Goal: Entertainment & Leisure: Browse casually

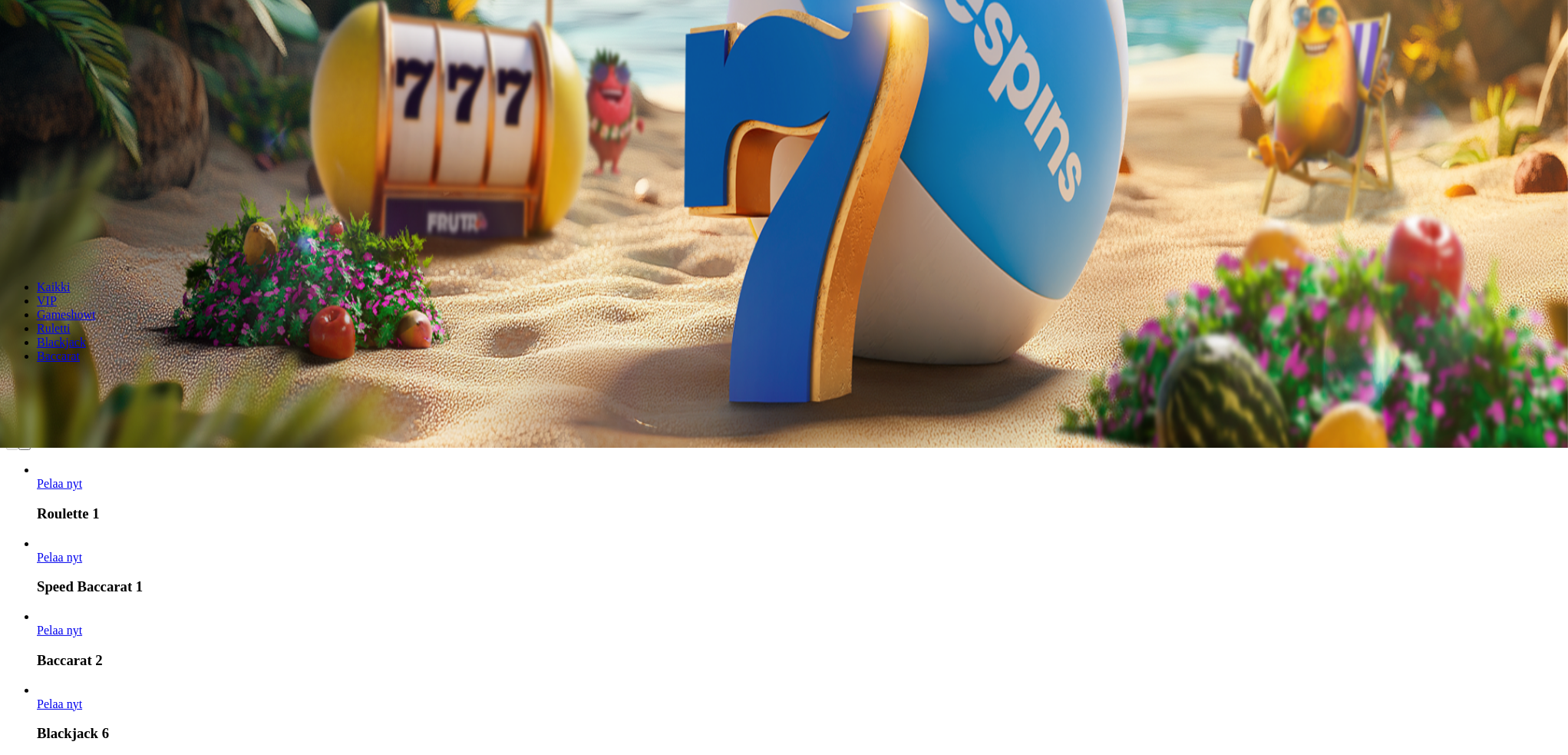
scroll to position [333, 0]
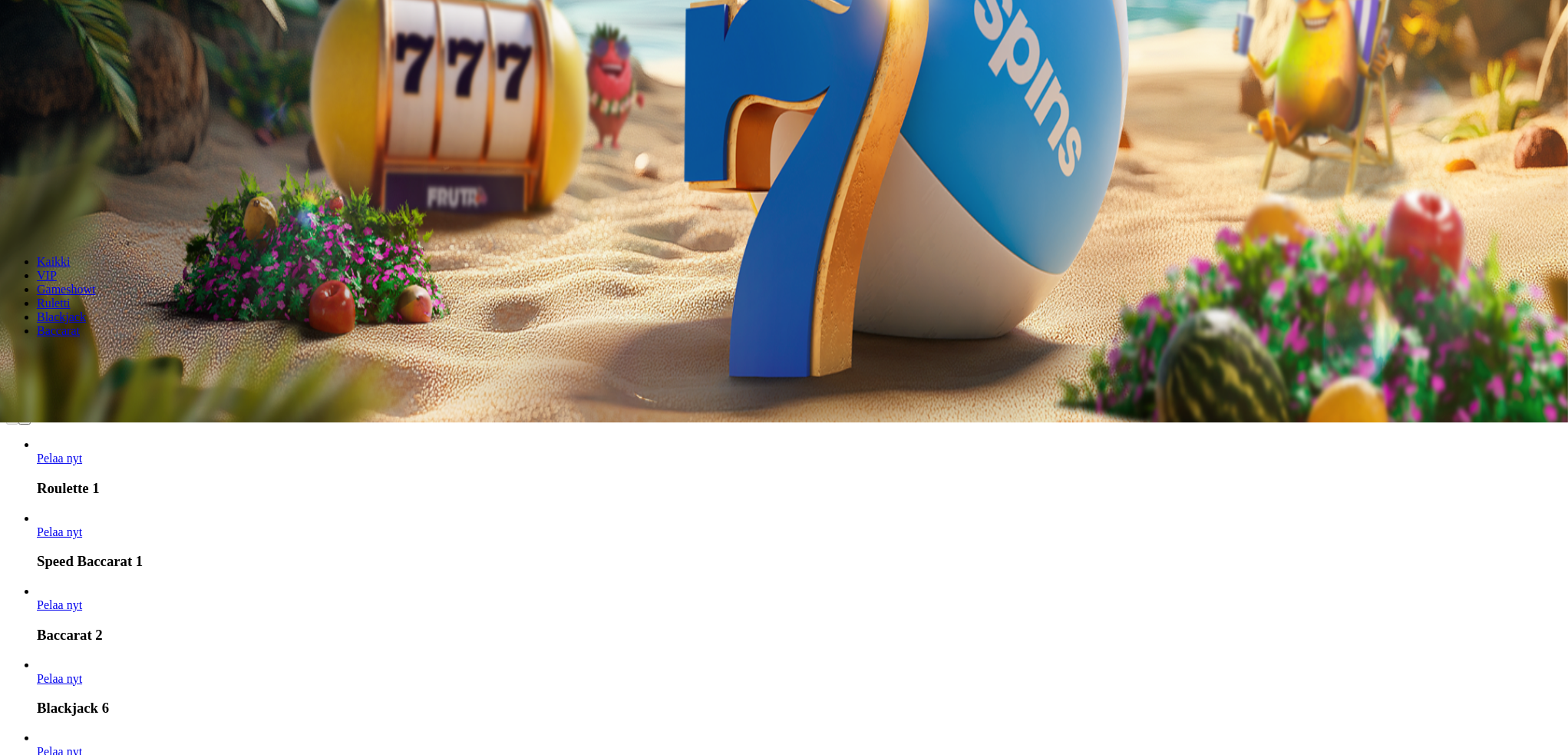
click at [82, 672] on span "Pelaa nyt" at bounding box center [60, 678] width 46 height 13
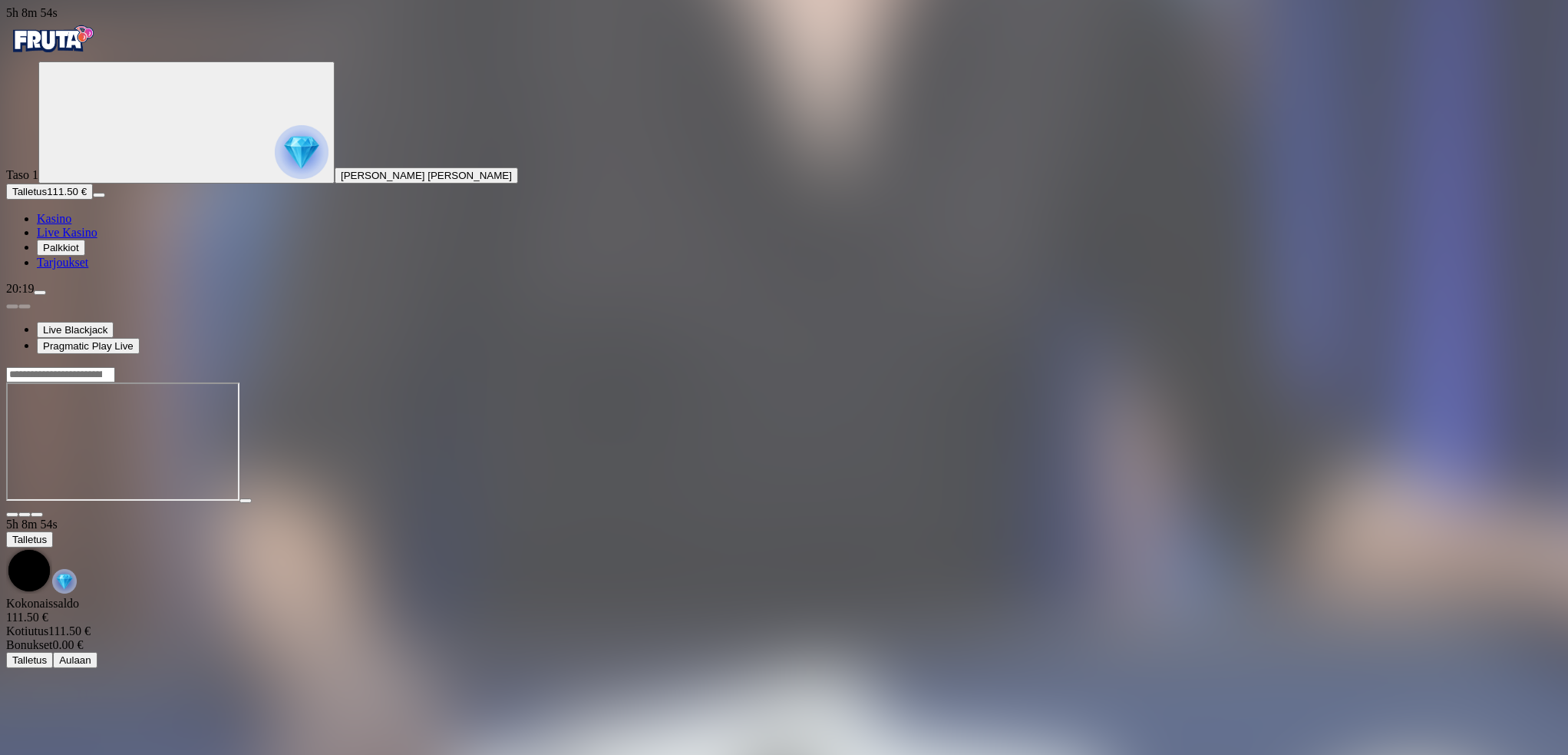
click at [37, 514] on span "fullscreen icon" at bounding box center [37, 514] width 0 height 0
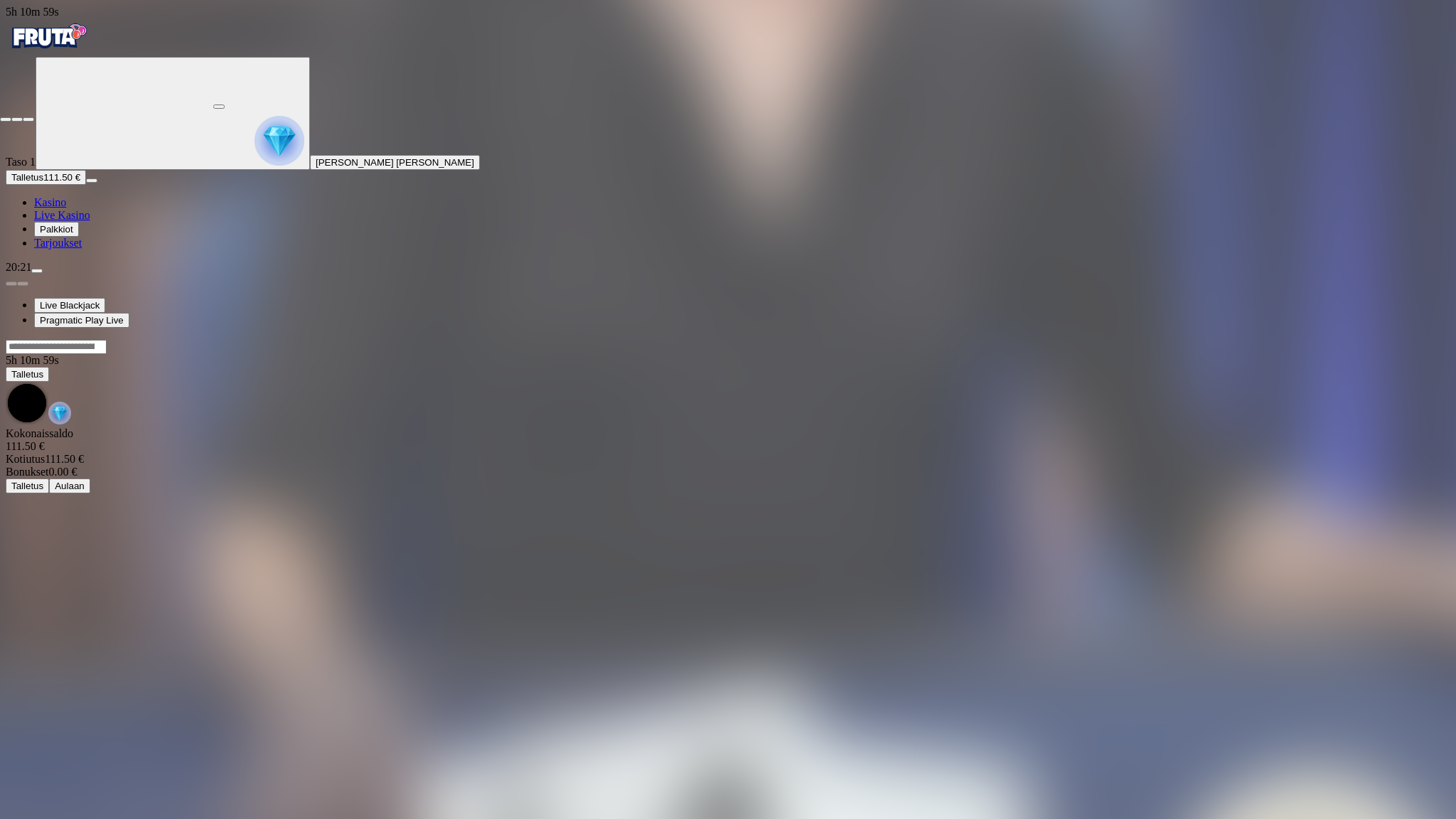
click at [6, 120] on span "close icon" at bounding box center [6, 120] width 0 height 0
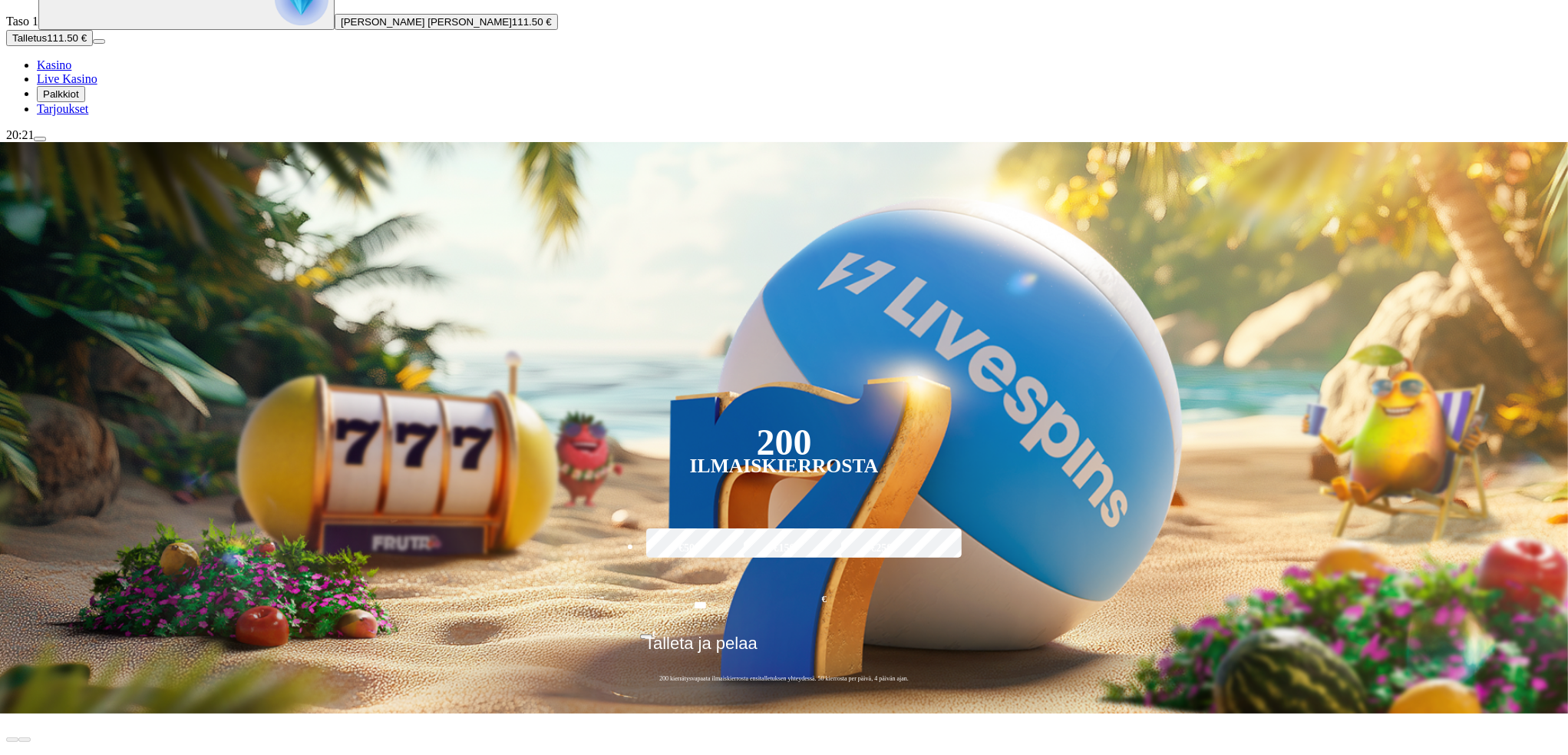
scroll to position [231, 0]
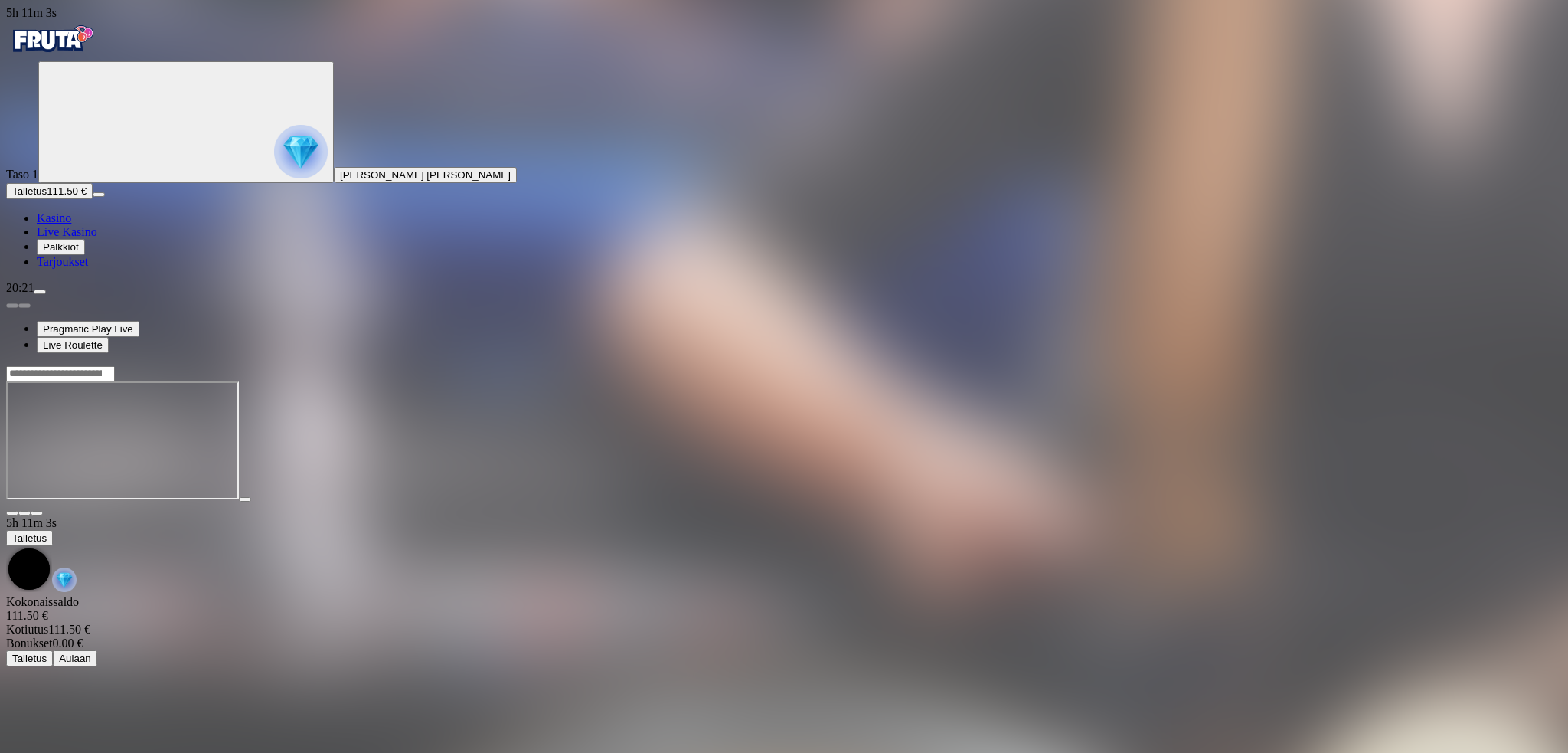
click at [37, 513] on span "fullscreen icon" at bounding box center [37, 513] width 0 height 0
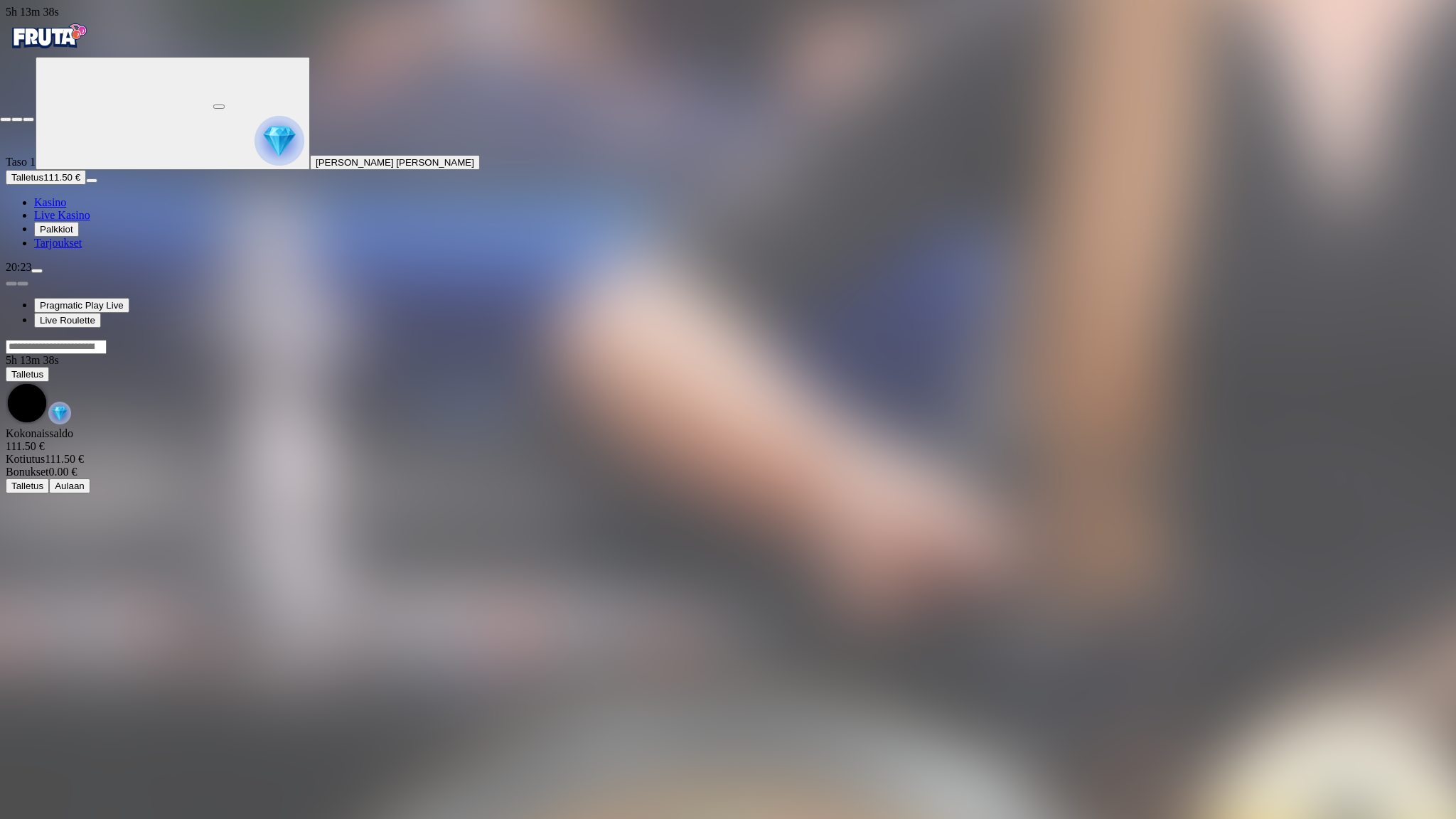
click at [6, 120] on span "close icon" at bounding box center [6, 120] width 0 height 0
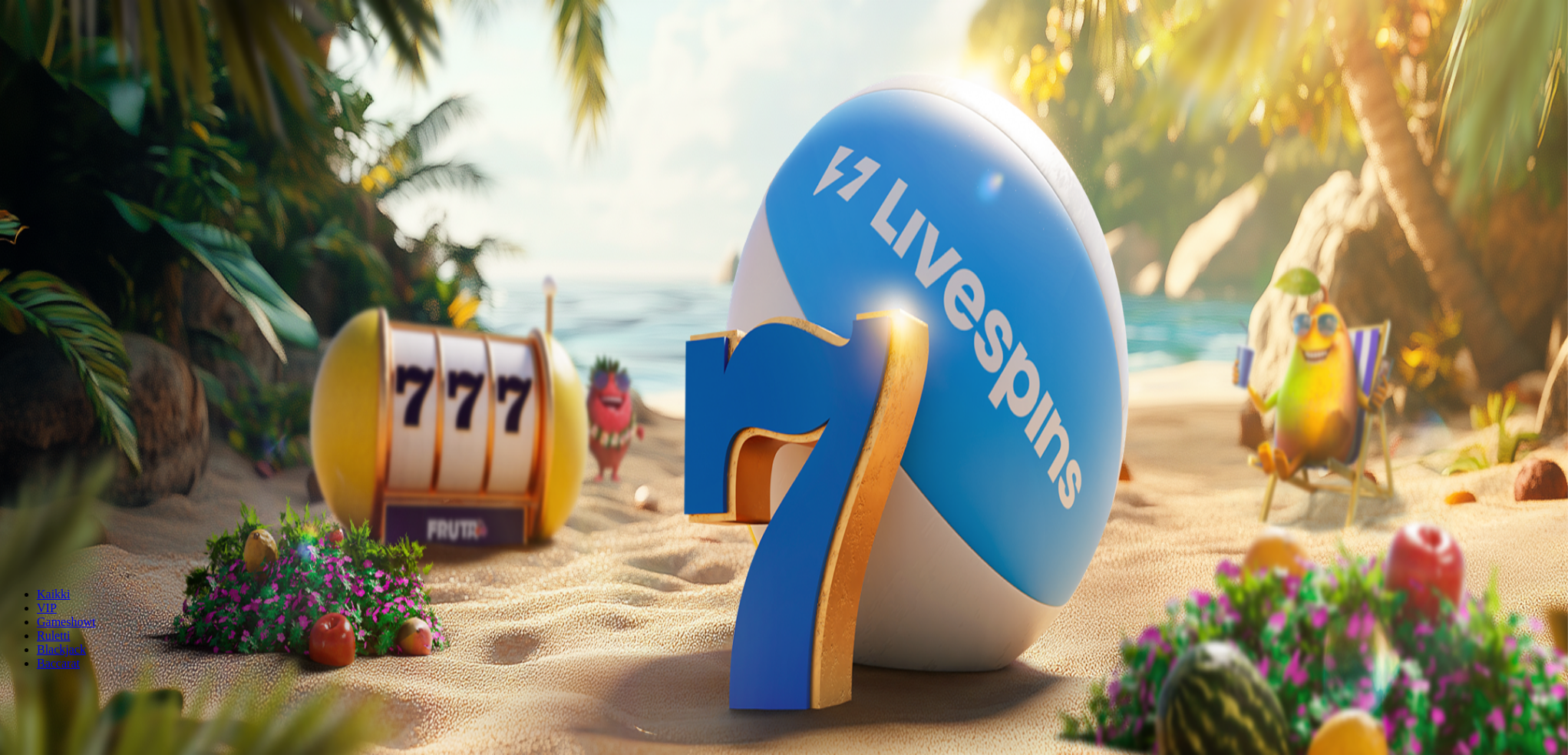
drag, startPoint x: 144, startPoint y: 740, endPoint x: 144, endPoint y: 727, distance: 13.0
click at [40, 292] on span "menu icon" at bounding box center [40, 292] width 0 height 0
click at [49, 432] on span "Kotiutus" at bounding box center [31, 438] width 37 height 12
click at [115, 375] on input "number" at bounding box center [60, 383] width 109 height 15
type input "*****"
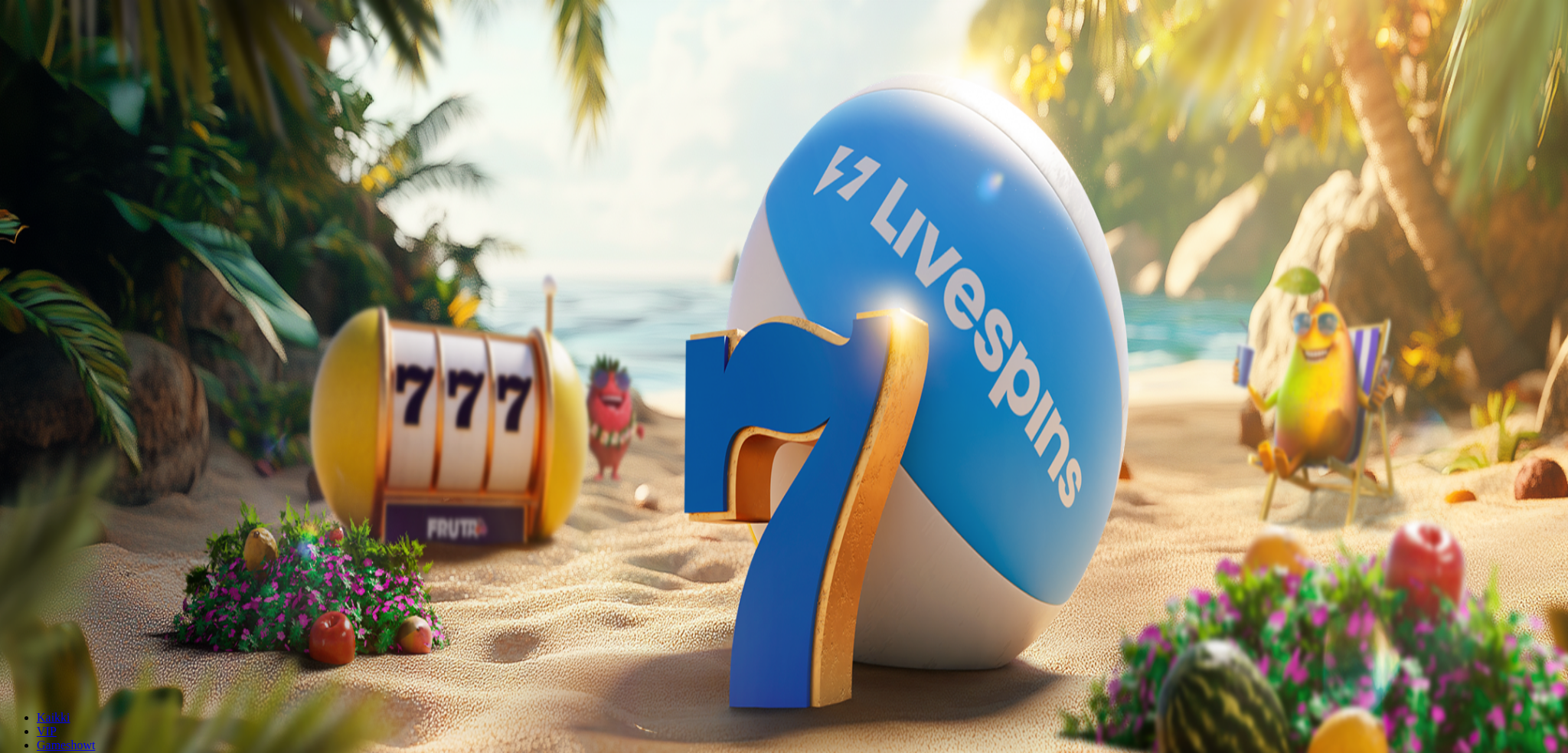
click at [55, 404] on button "Kotiutus" at bounding box center [31, 411] width 49 height 16
click at [12, 371] on span "close icon" at bounding box center [12, 371] width 0 height 0
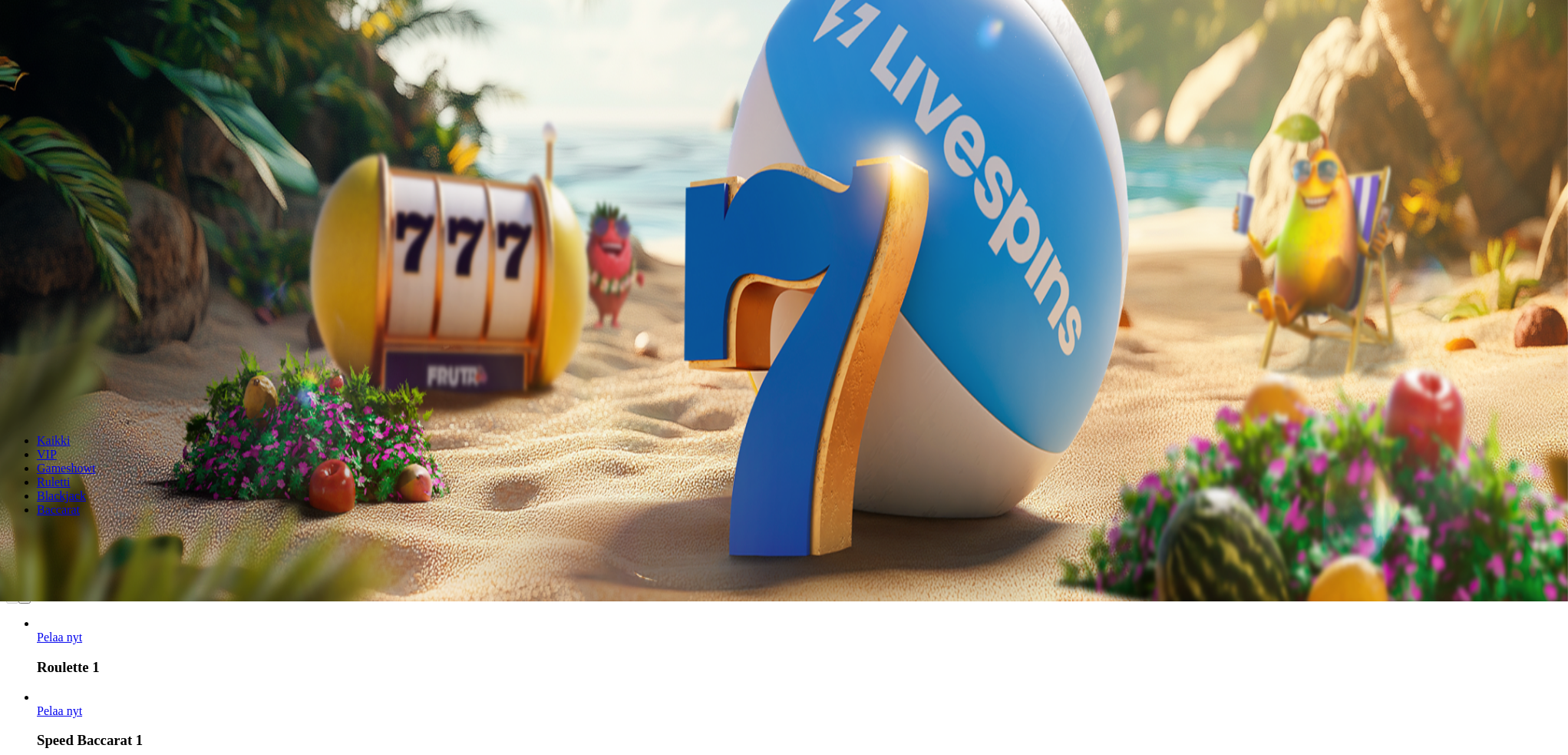
scroll to position [256, 0]
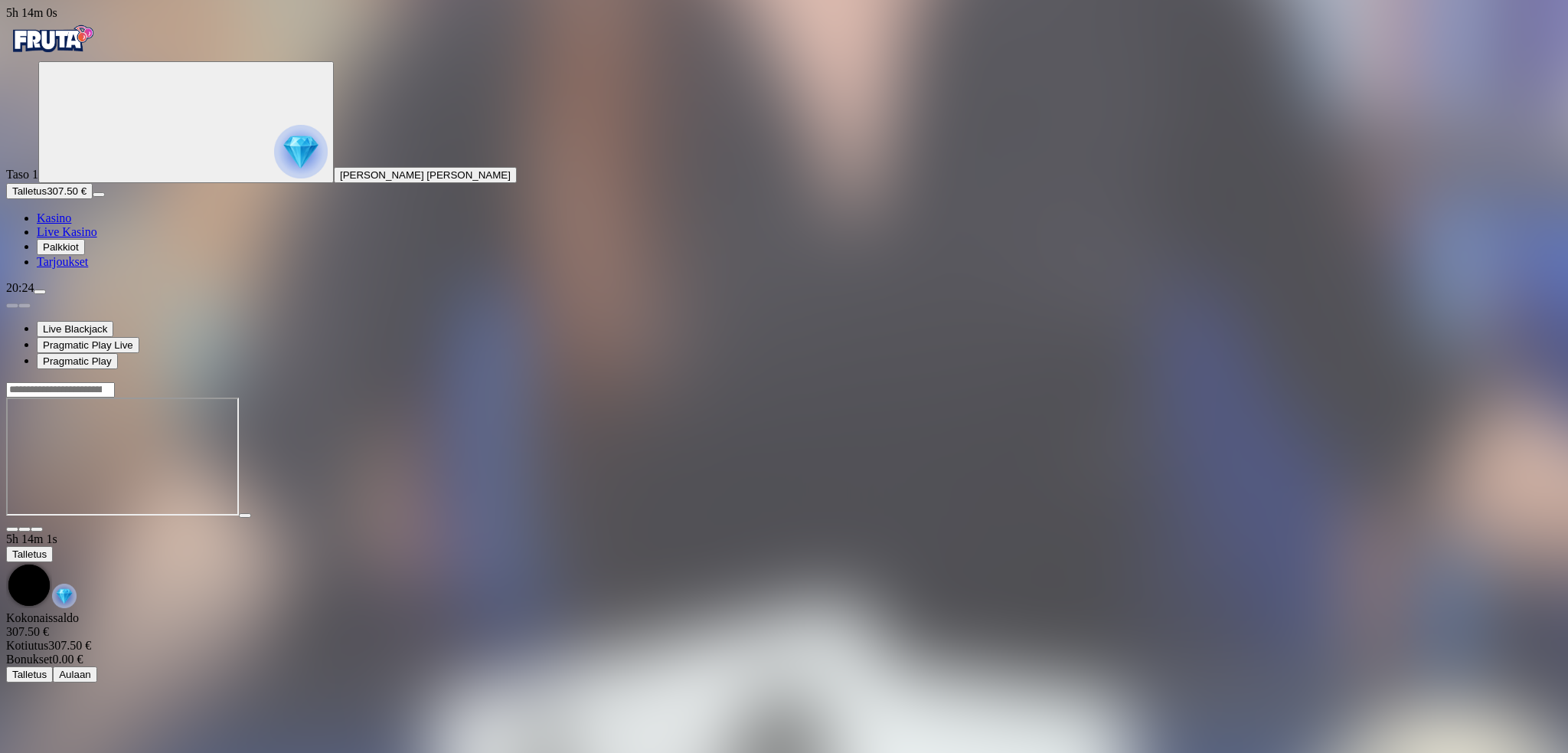
click at [37, 529] on span "fullscreen icon" at bounding box center [37, 529] width 0 height 0
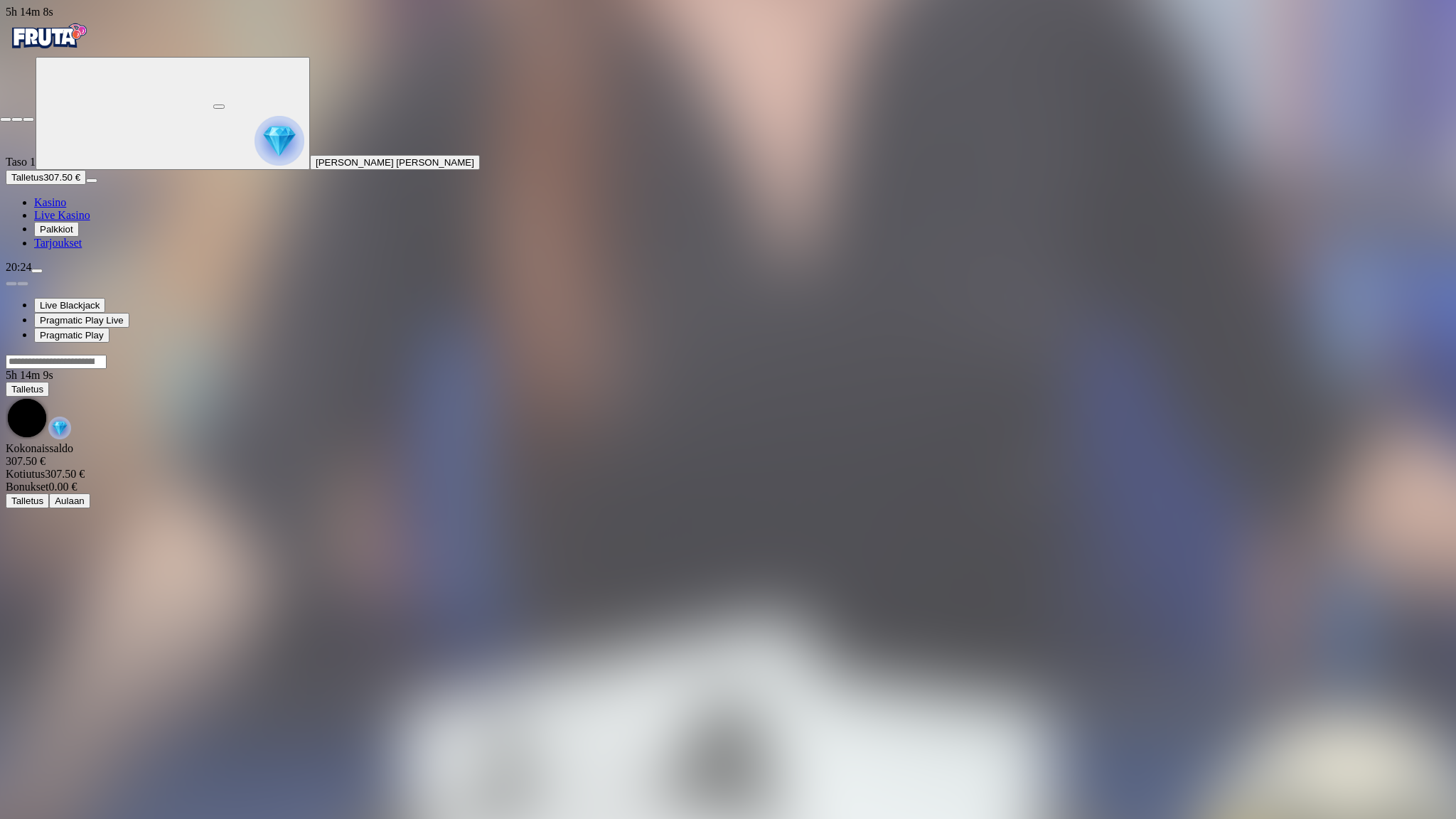
click at [6, 120] on span "close icon" at bounding box center [6, 120] width 0 height 0
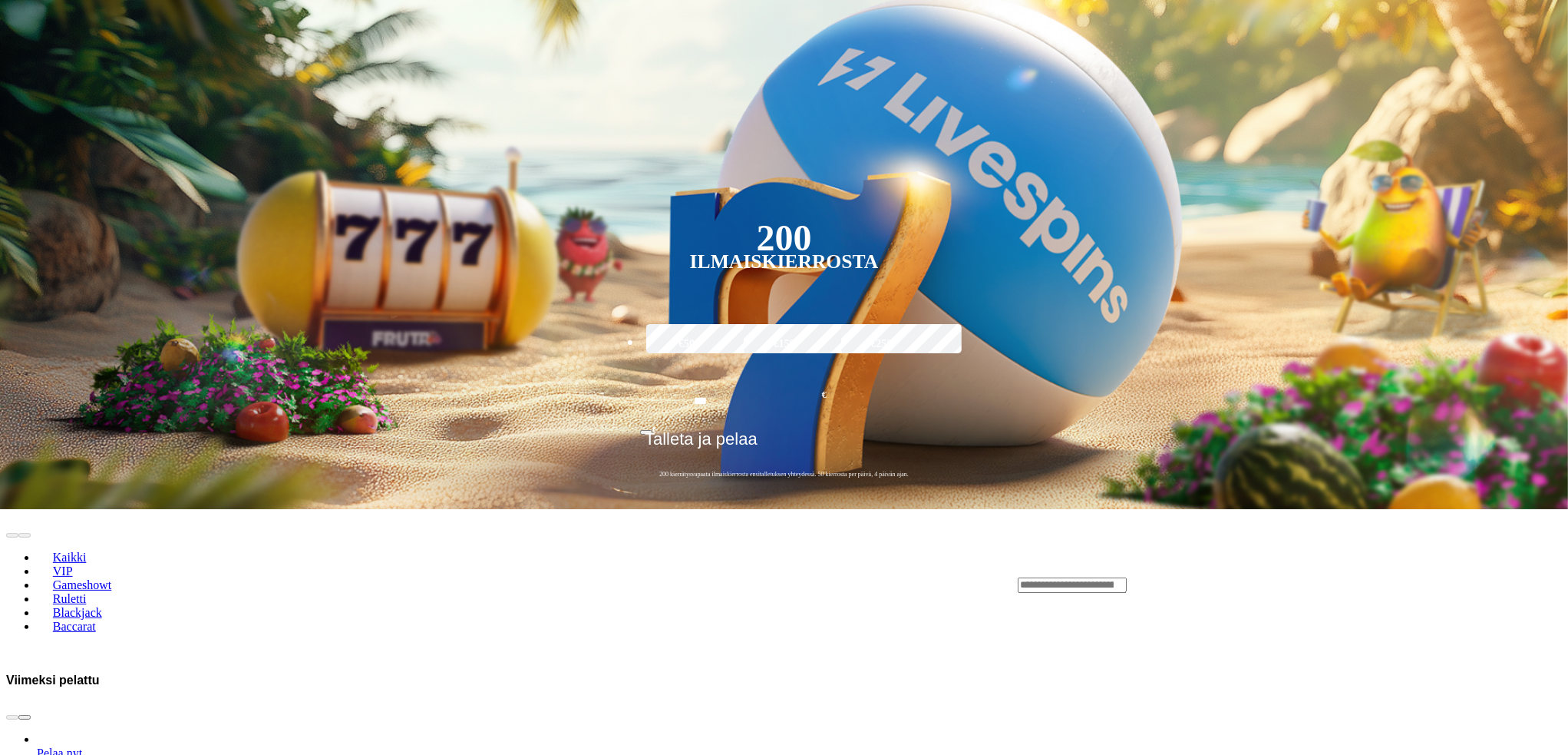
scroll to position [384, 0]
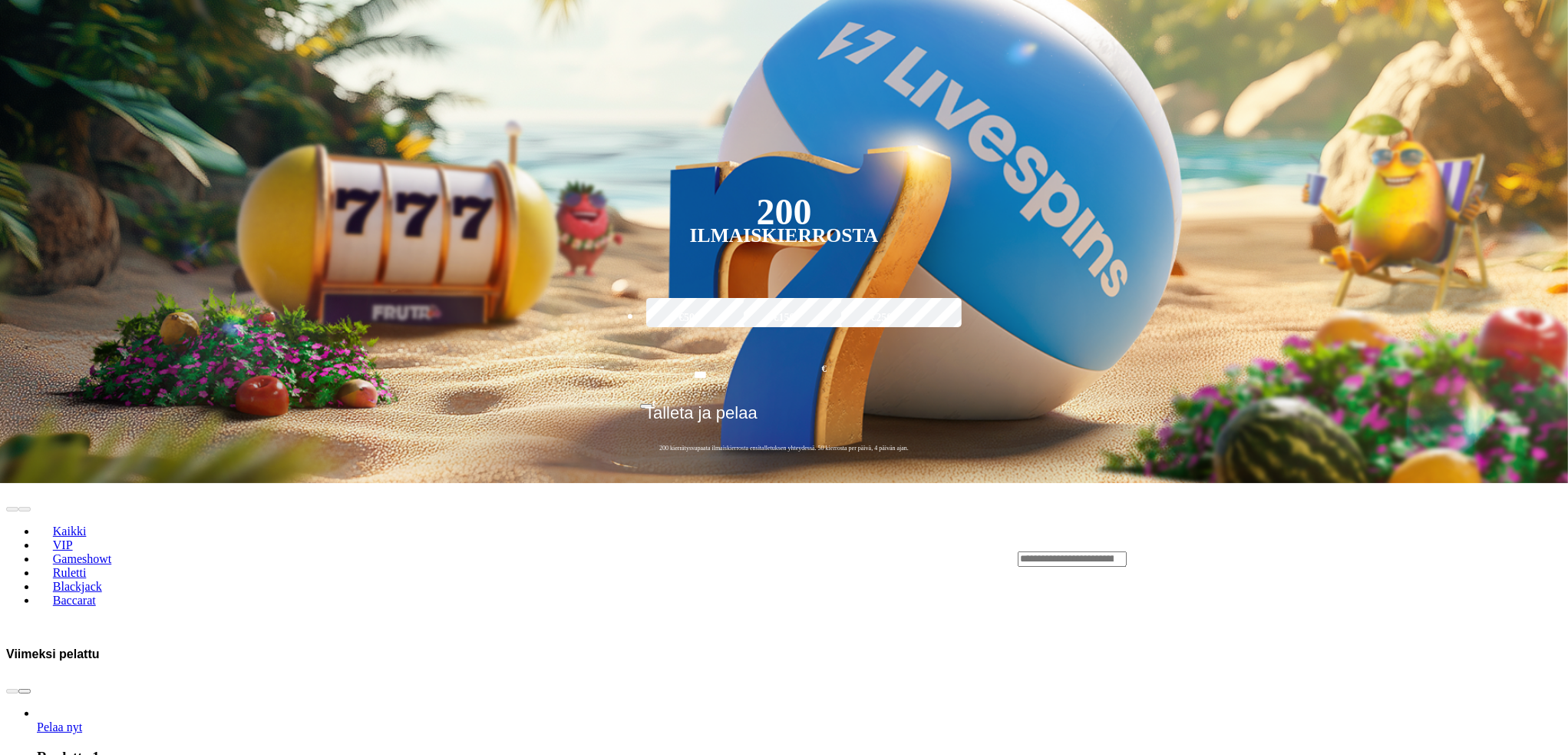
click at [118, 575] on link "Blackjack" at bounding box center [77, 586] width 81 height 23
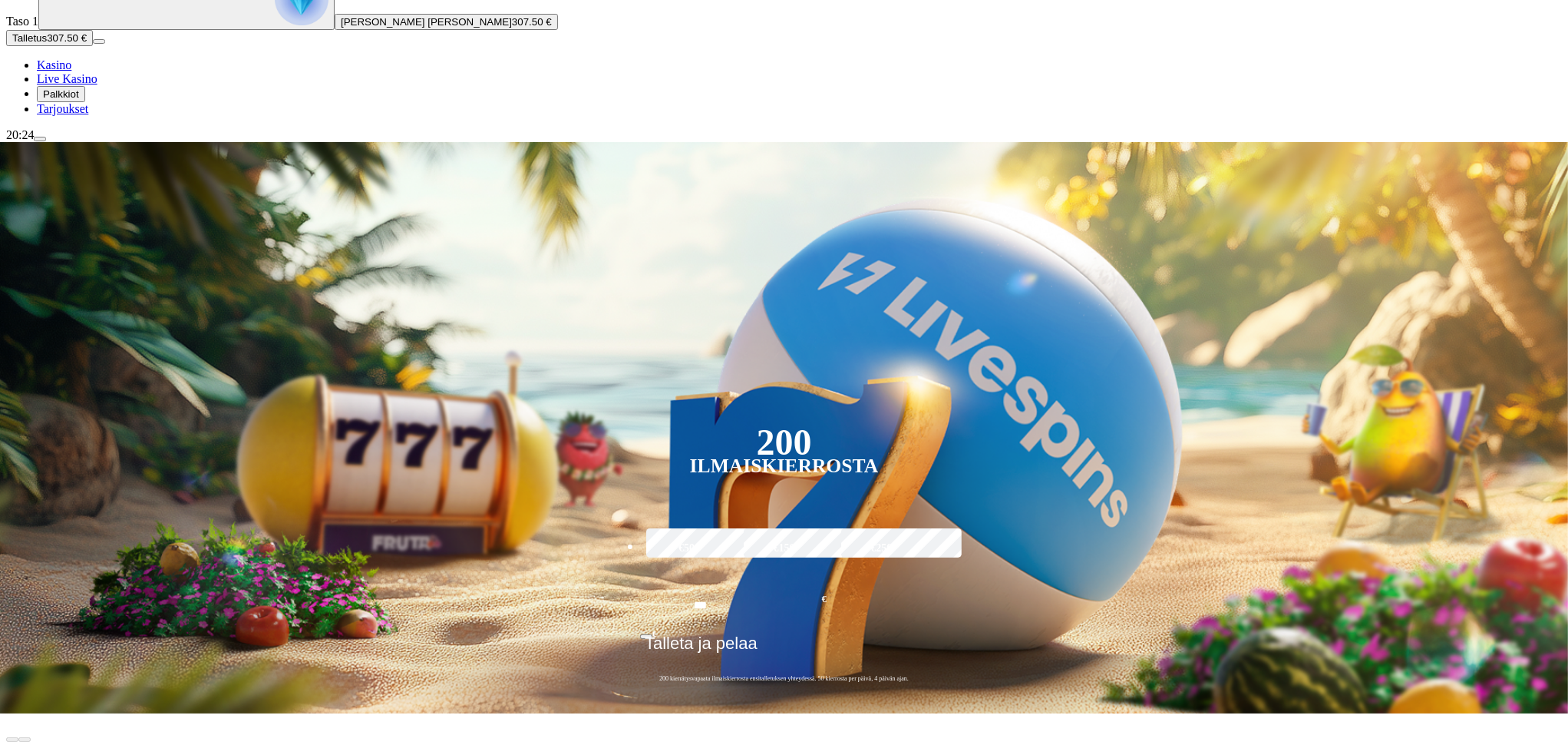
scroll to position [179, 0]
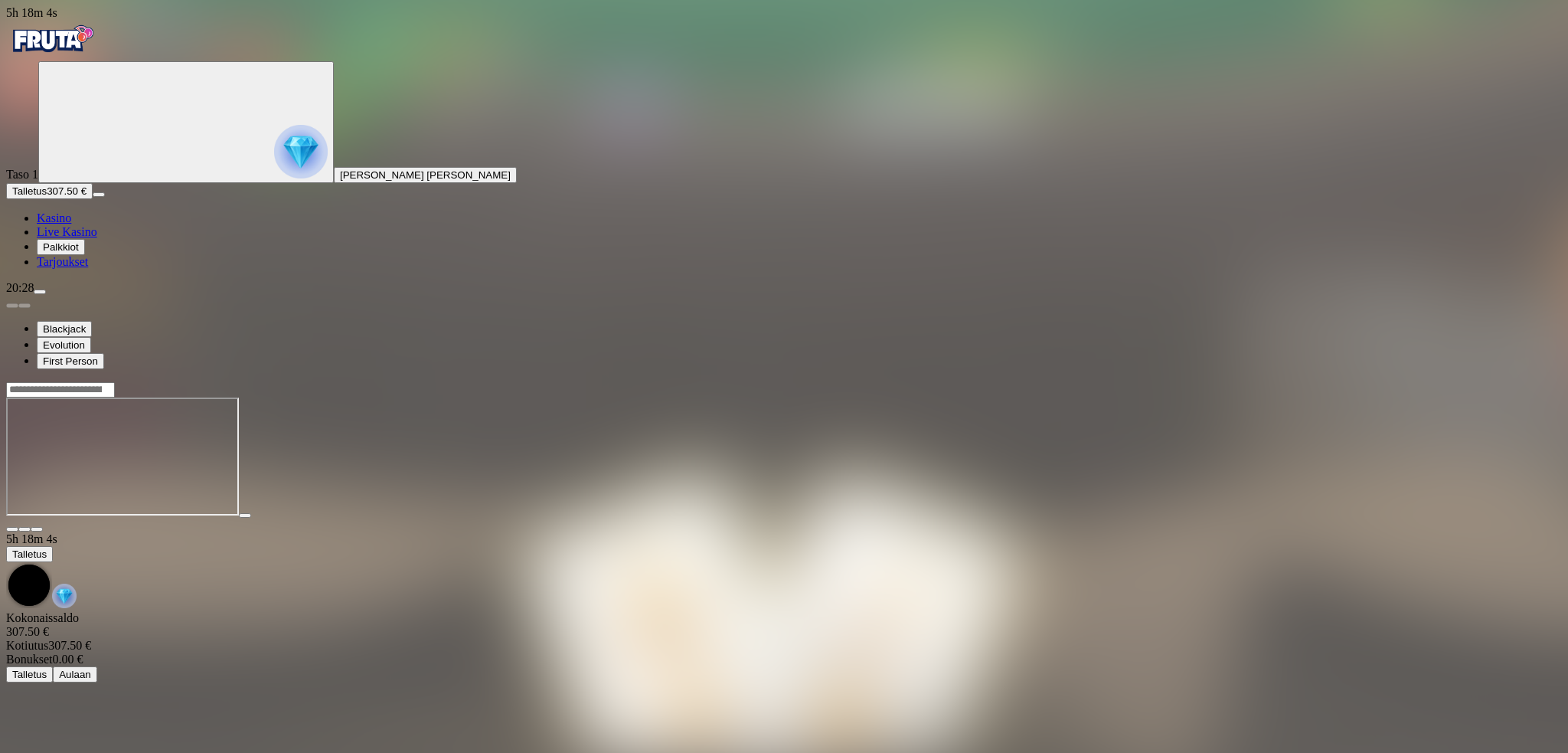
click at [40, 292] on span "menu icon" at bounding box center [40, 292] width 0 height 0
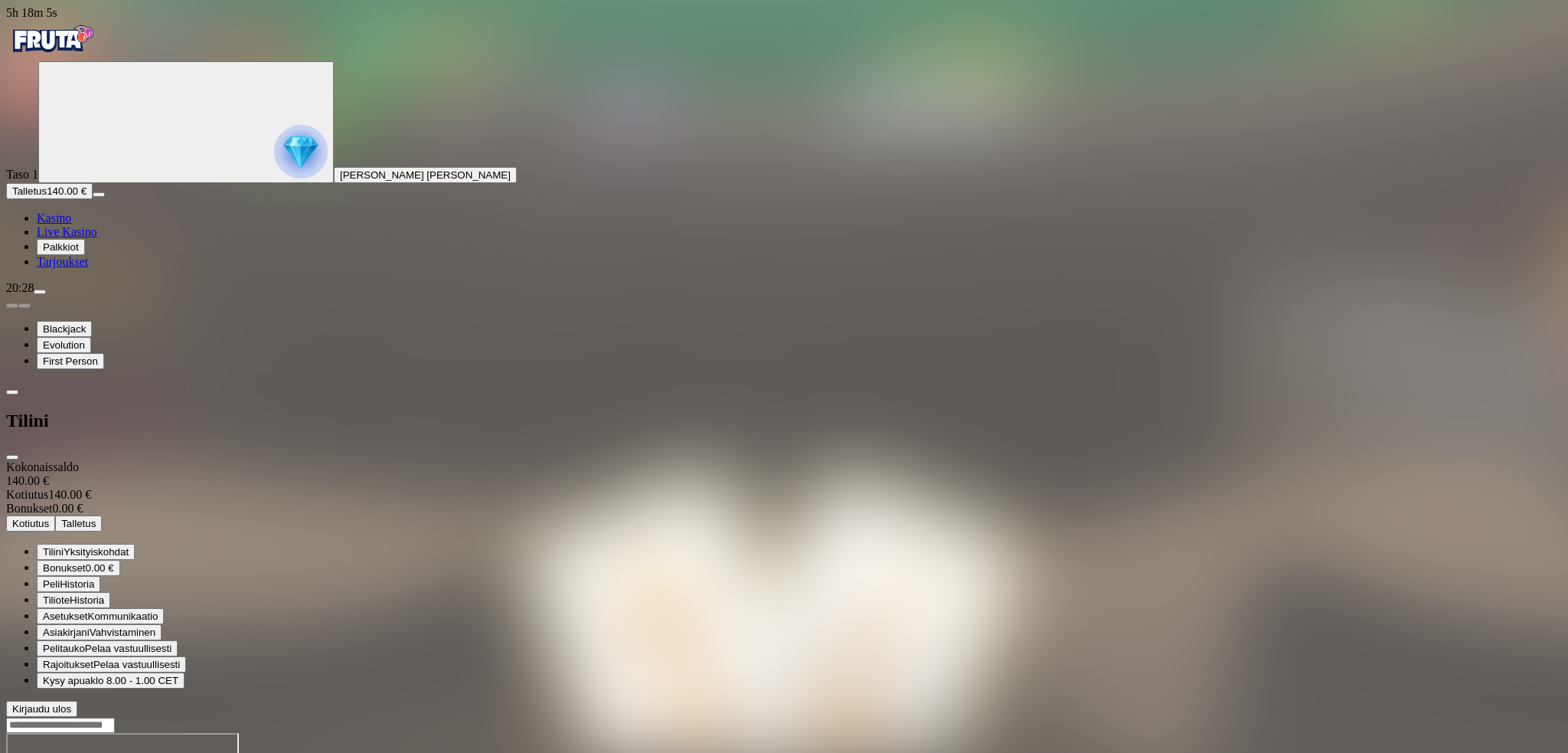
click at [12, 458] on span "close icon" at bounding box center [12, 458] width 0 height 0
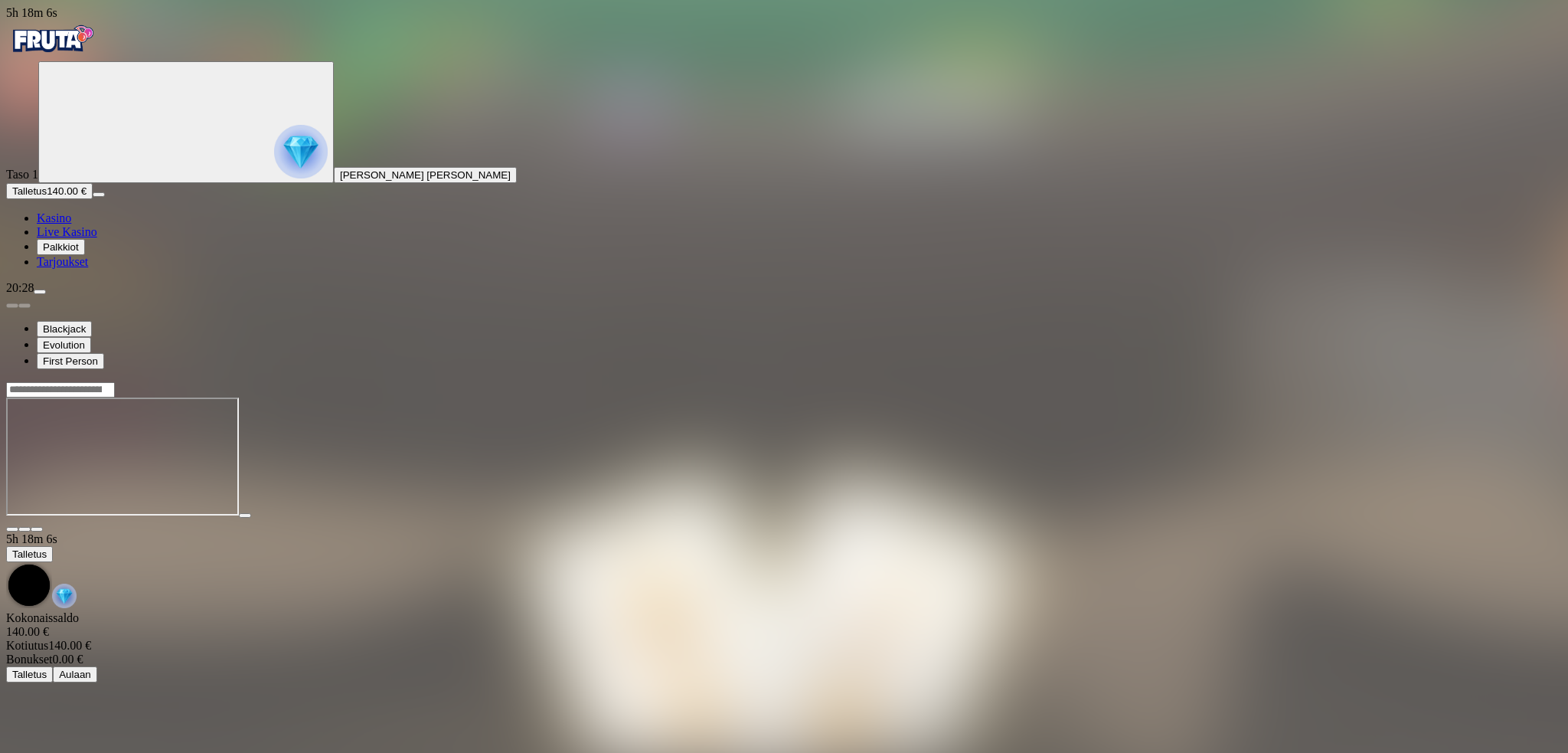
click at [89, 50] on img "Primary" at bounding box center [52, 39] width 92 height 39
click at [94, 238] on link "Live Kasino" at bounding box center [67, 231] width 60 height 13
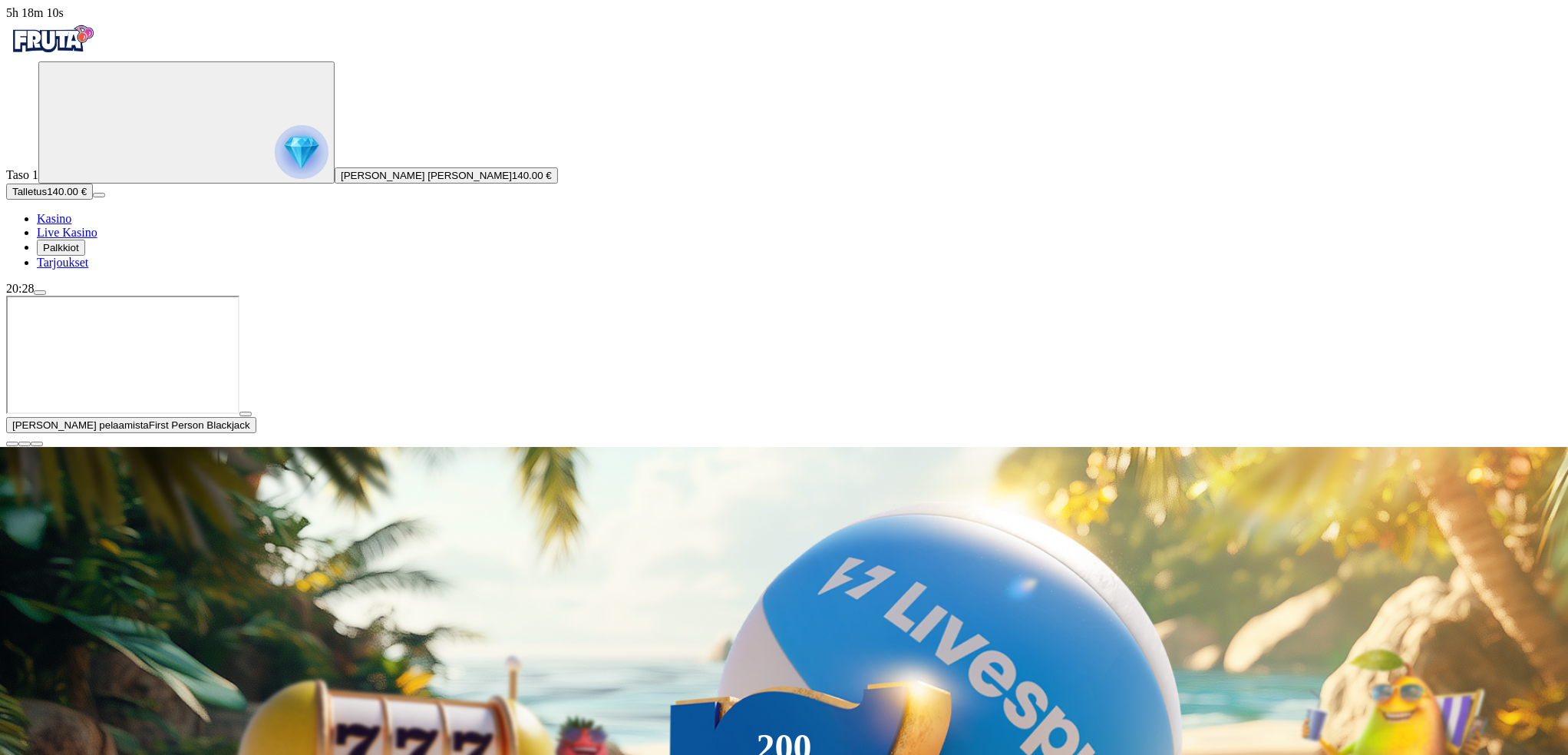
click at [12, 444] on span "close icon" at bounding box center [12, 444] width 0 height 0
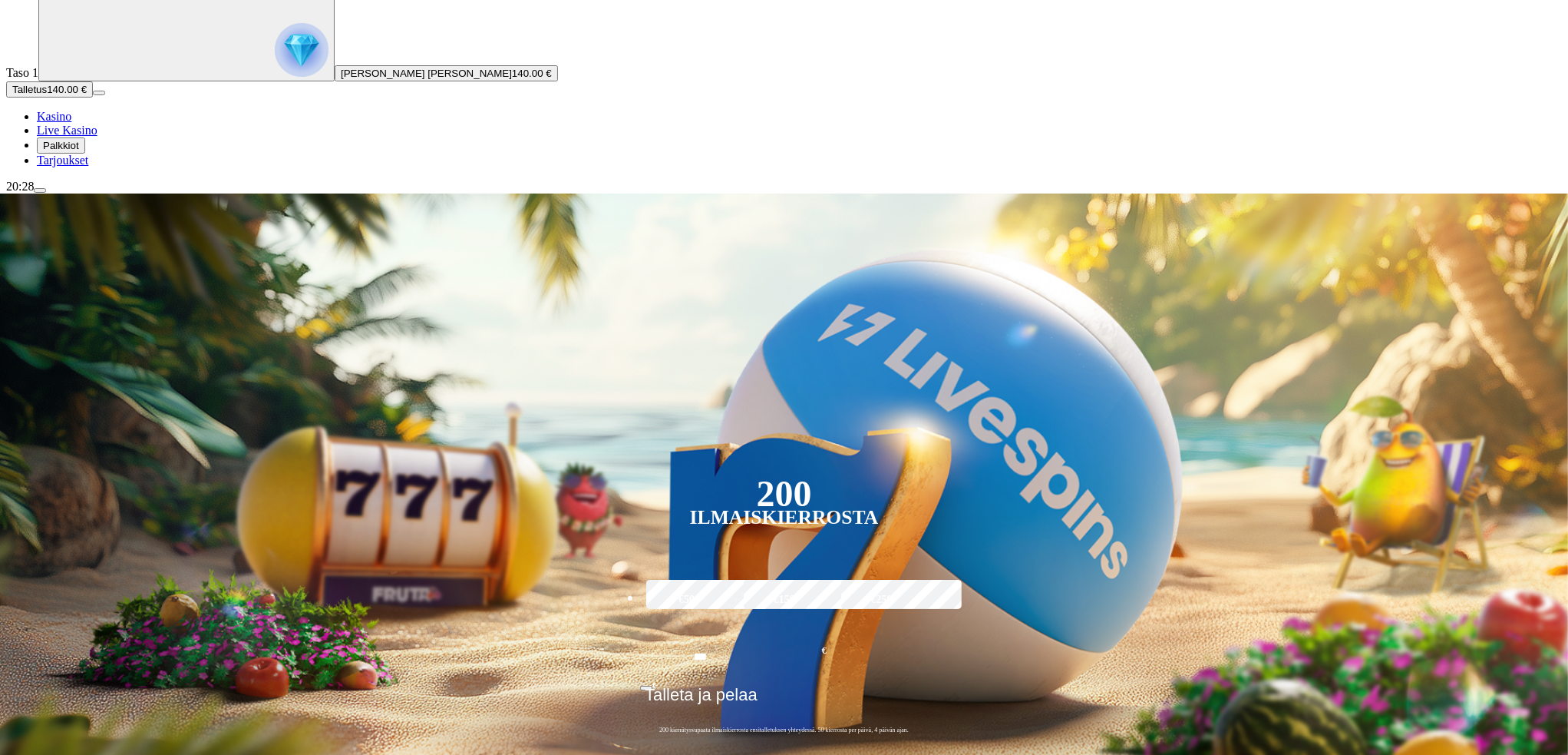
scroll to position [154, 0]
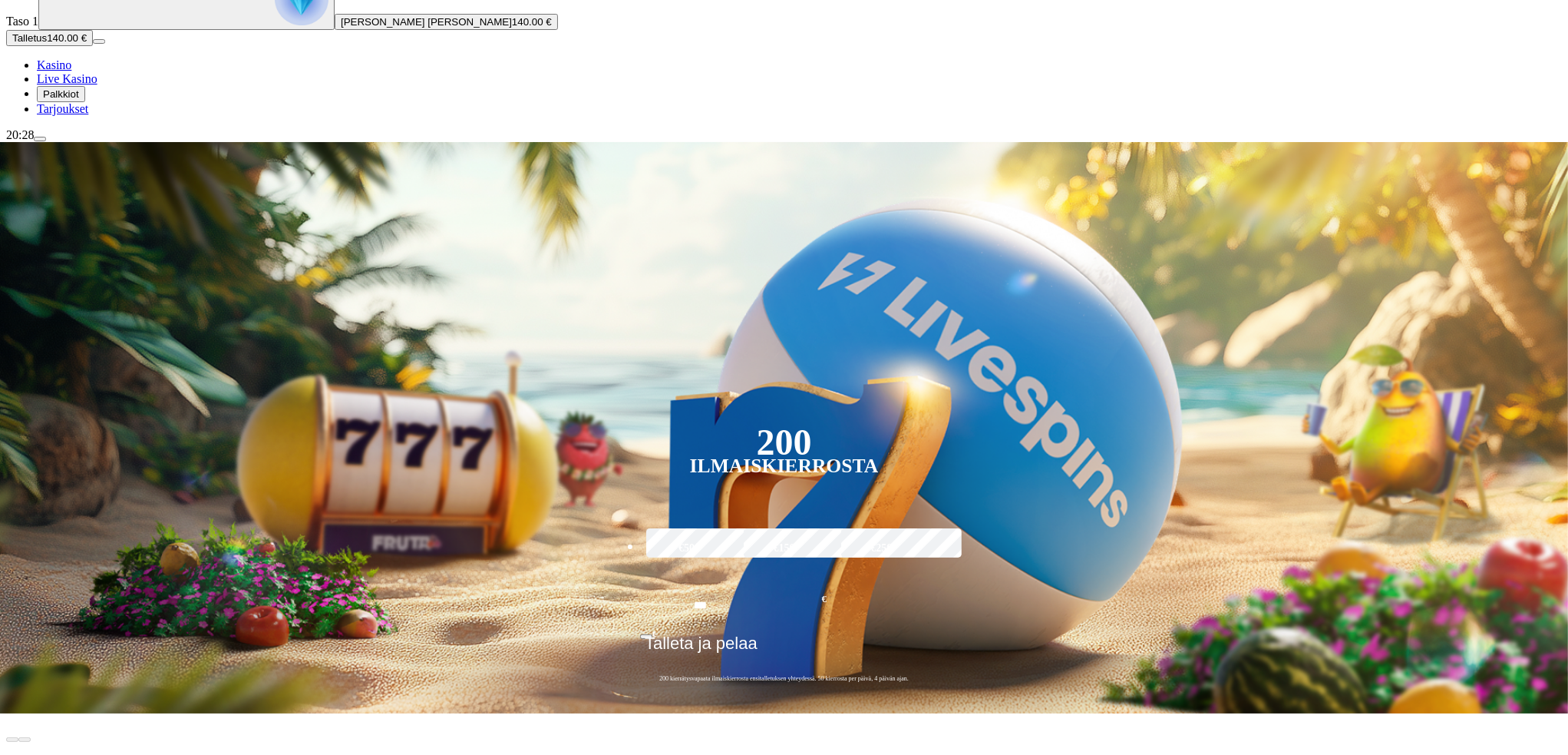
click at [93, 754] on span "Kaikki" at bounding box center [70, 761] width 46 height 13
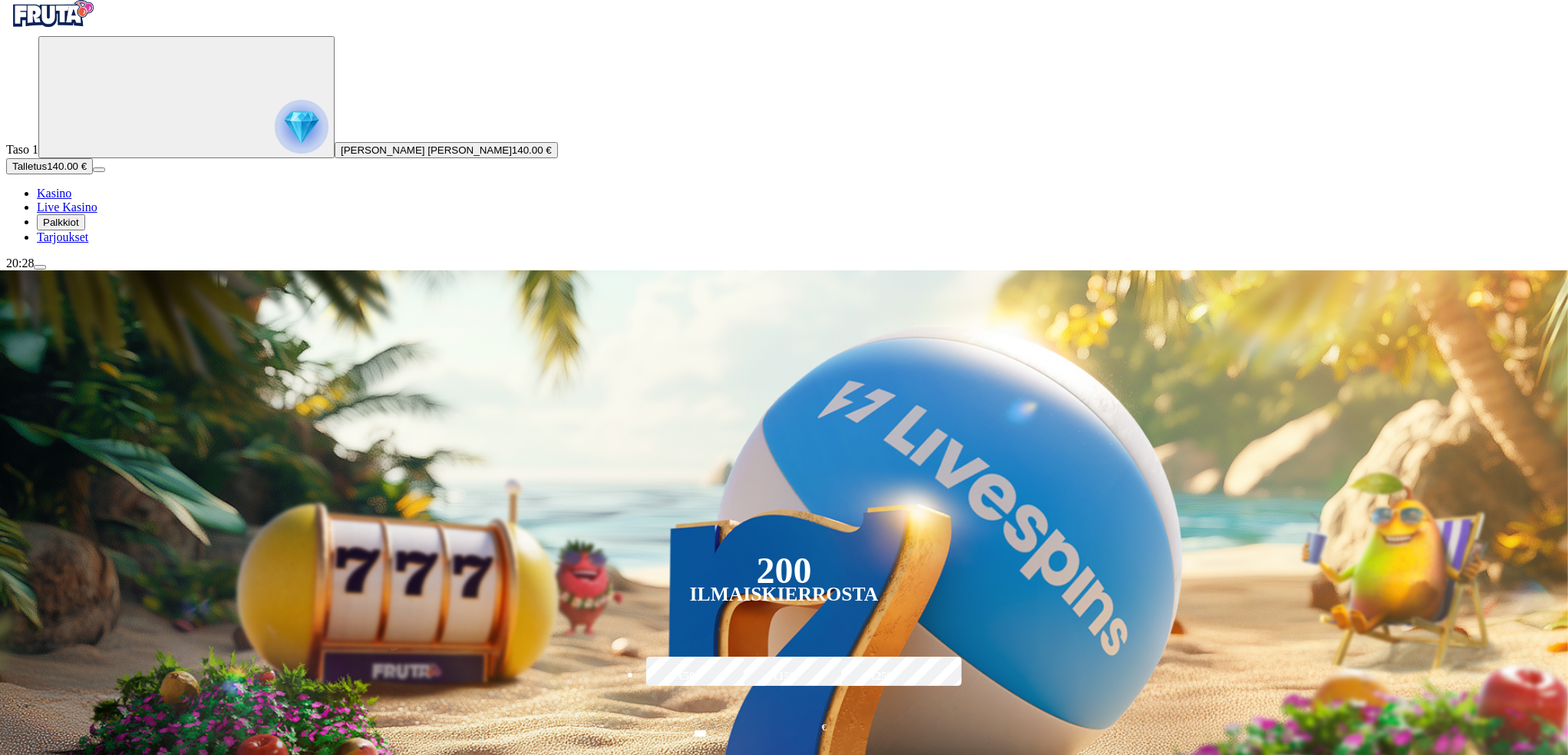
scroll to position [154, 0]
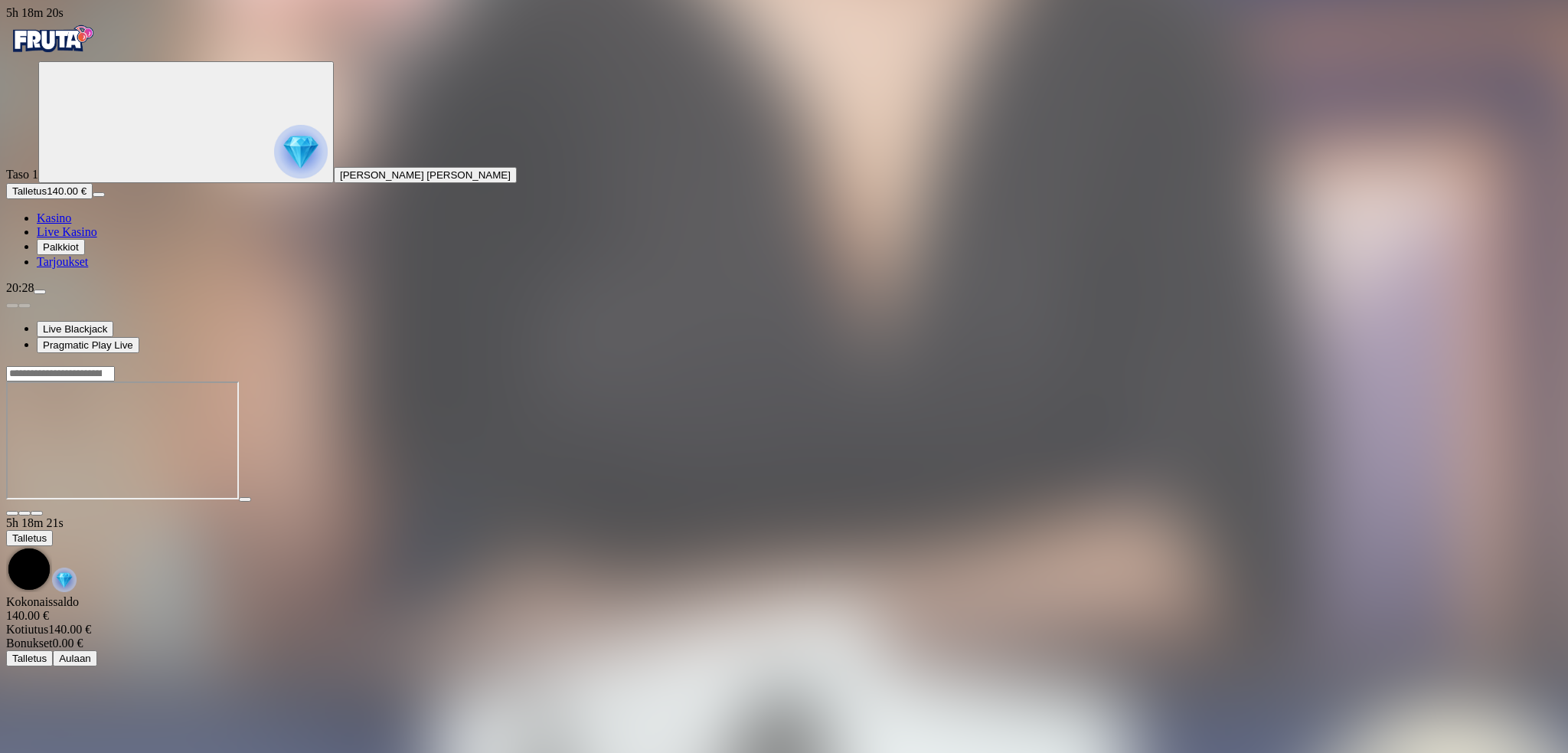
click at [37, 513] on span "fullscreen icon" at bounding box center [37, 513] width 0 height 0
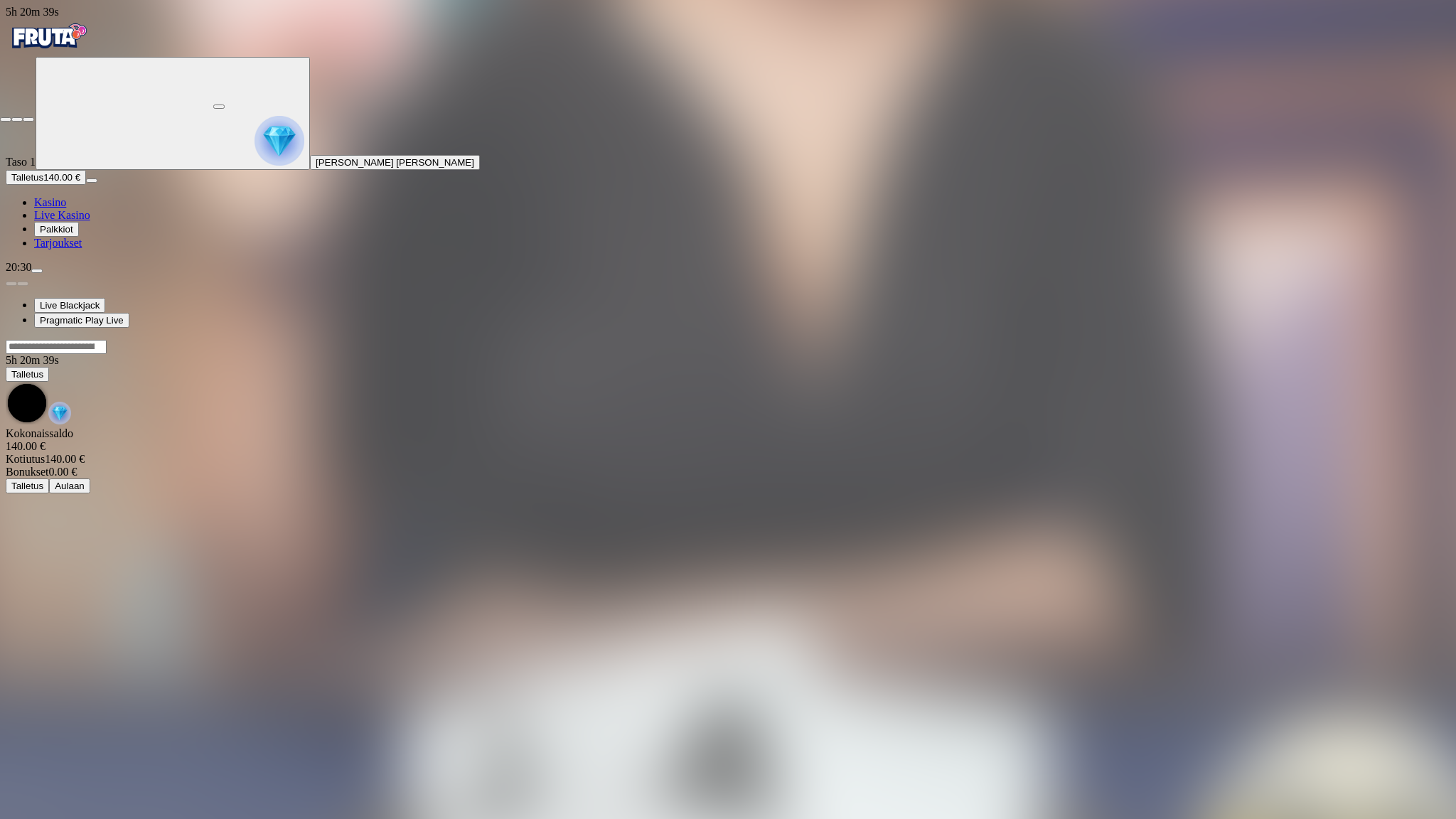
click at [6, 120] on span "close icon" at bounding box center [6, 120] width 0 height 0
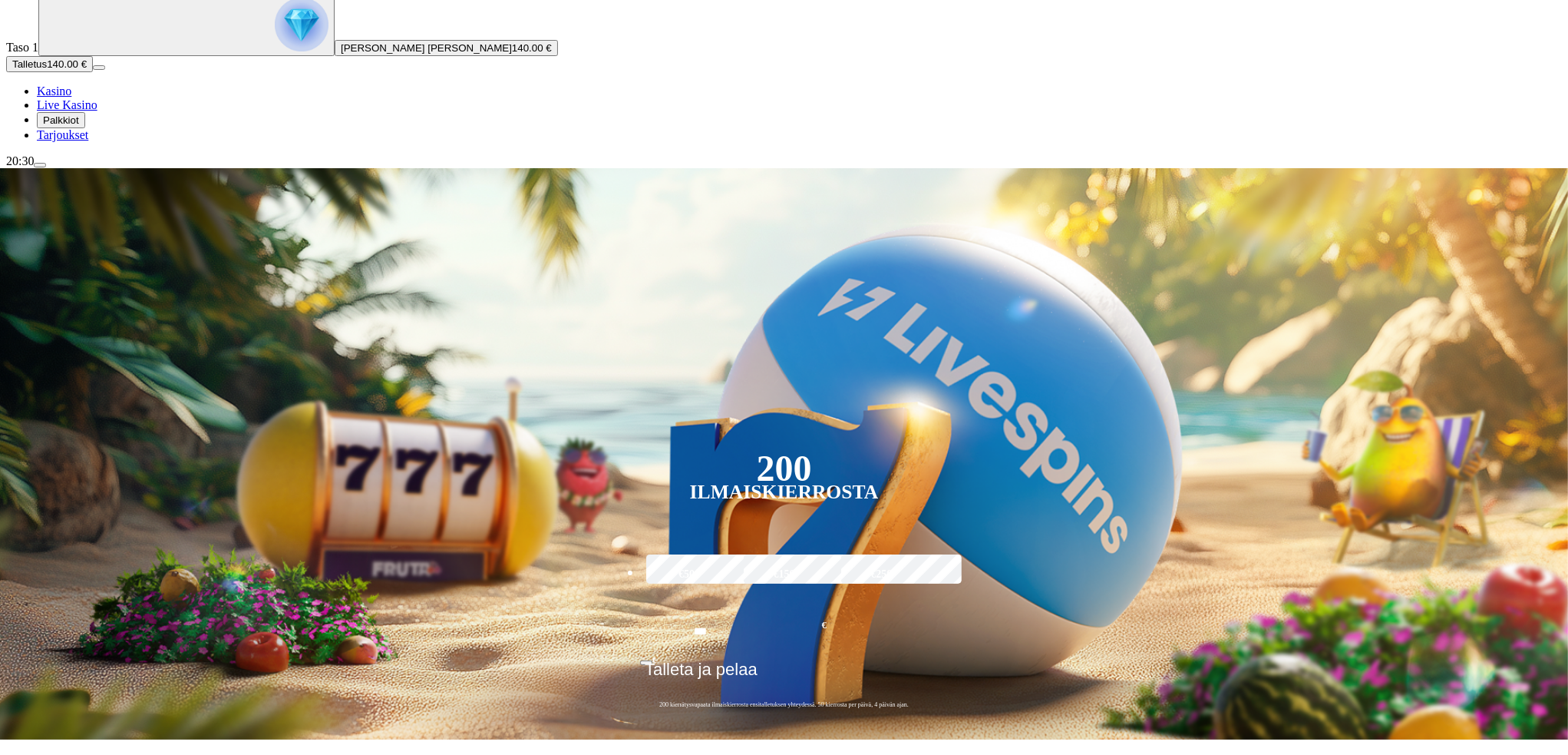
scroll to position [281, 0]
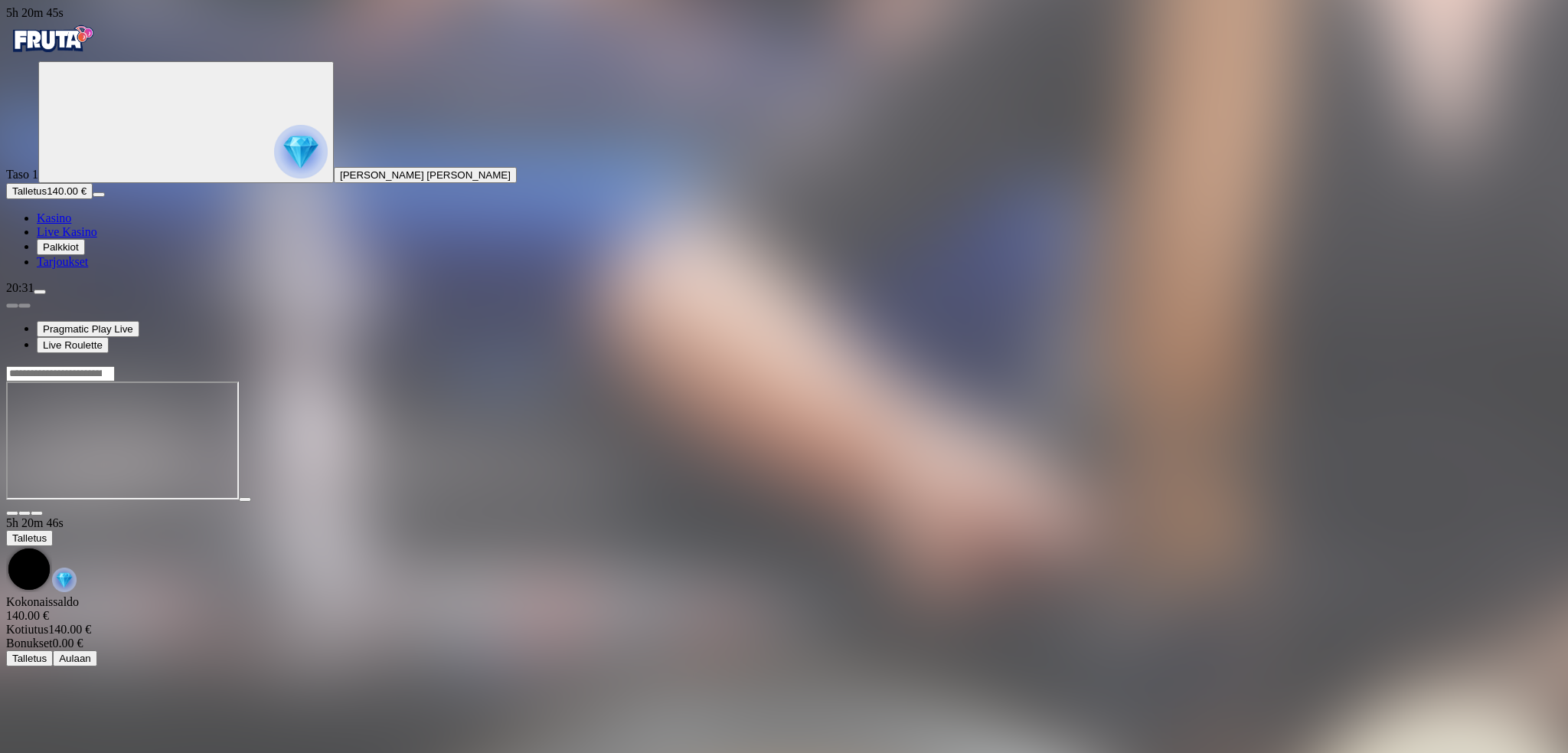
click at [37, 513] on span "fullscreen icon" at bounding box center [37, 513] width 0 height 0
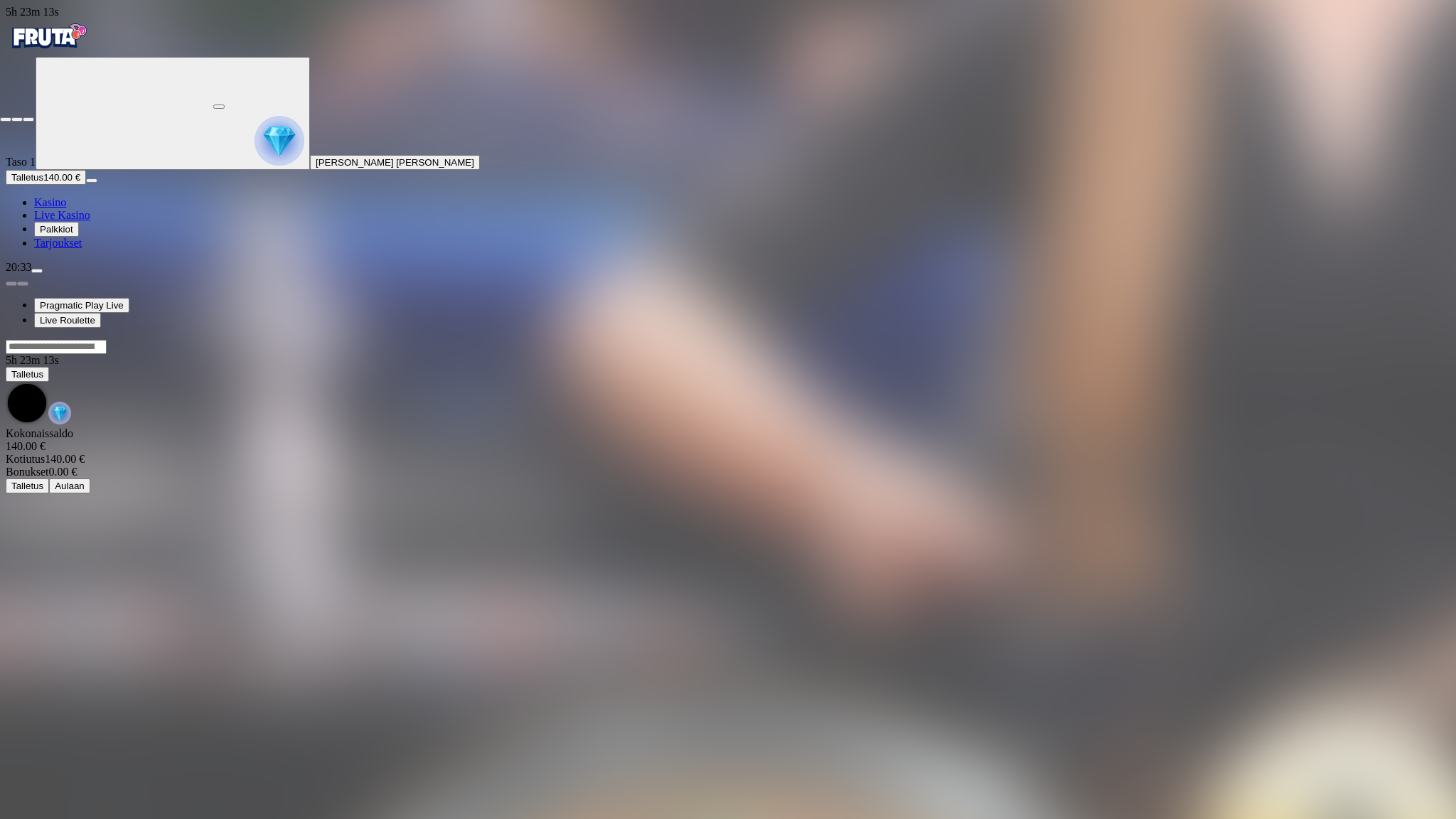
click at [6, 120] on span "close icon" at bounding box center [6, 120] width 0 height 0
